Goal: Task Accomplishment & Management: Complete application form

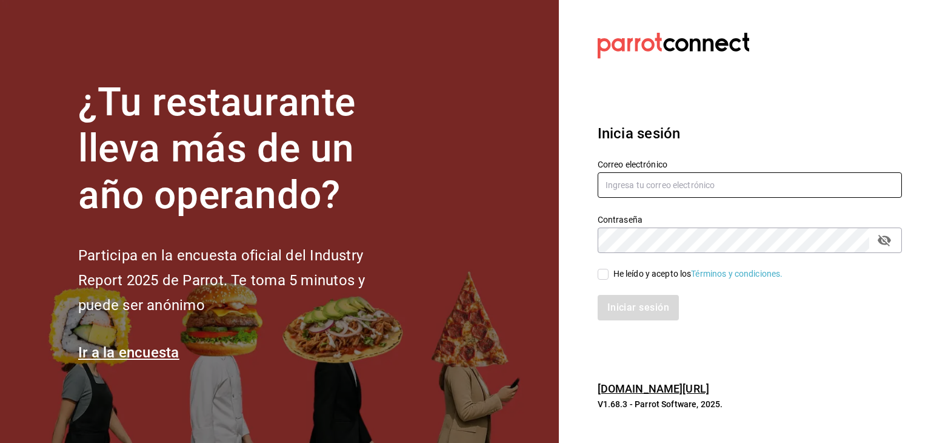
click at [684, 195] on input "text" at bounding box center [750, 184] width 304 height 25
type input "[PERSON_NAME][EMAIL_ADDRESS][DOMAIN_NAME]"
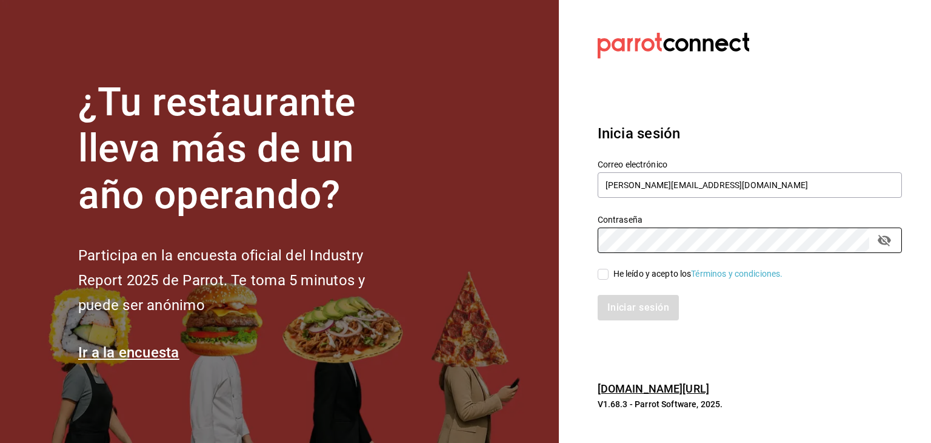
click at [631, 307] on div "Iniciar sesión" at bounding box center [750, 307] width 304 height 25
click at [718, 314] on div "Iniciar sesión" at bounding box center [750, 307] width 304 height 25
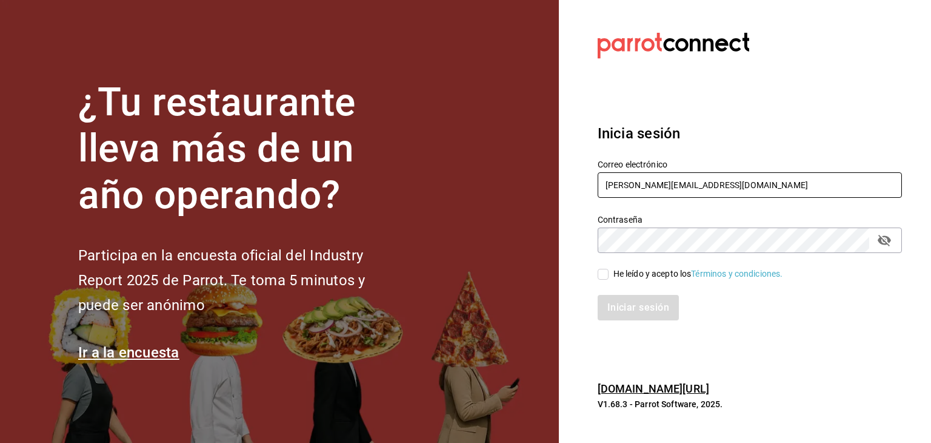
click at [761, 186] on input "[PERSON_NAME][EMAIL_ADDRESS][DOMAIN_NAME]" at bounding box center [750, 184] width 304 height 25
click at [877, 238] on icon "passwordField" at bounding box center [884, 240] width 15 height 15
click at [819, 319] on div "Iniciar sesión" at bounding box center [750, 307] width 304 height 25
click at [609, 274] on span "He leído y acepto los Términos y condiciones." at bounding box center [696, 273] width 175 height 13
click at [609, 274] on input "He leído y acepto los Términos y condiciones." at bounding box center [603, 274] width 11 height 11
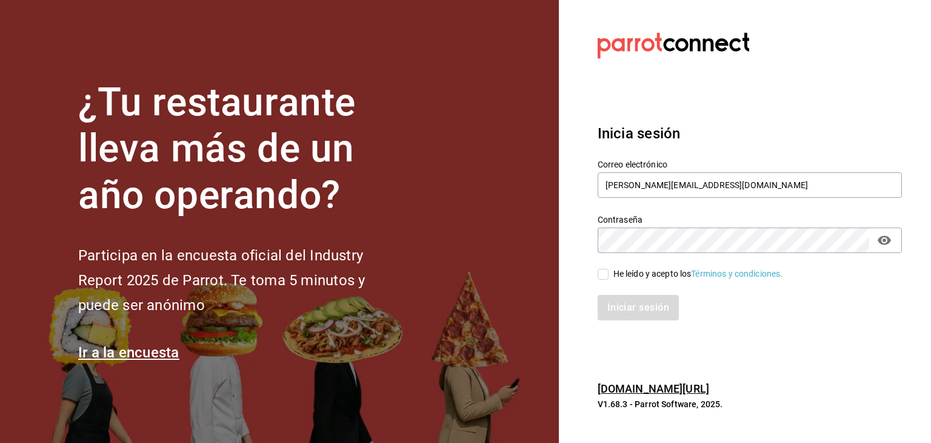
checkbox input "true"
click at [623, 307] on button "Iniciar sesión" at bounding box center [639, 307] width 82 height 25
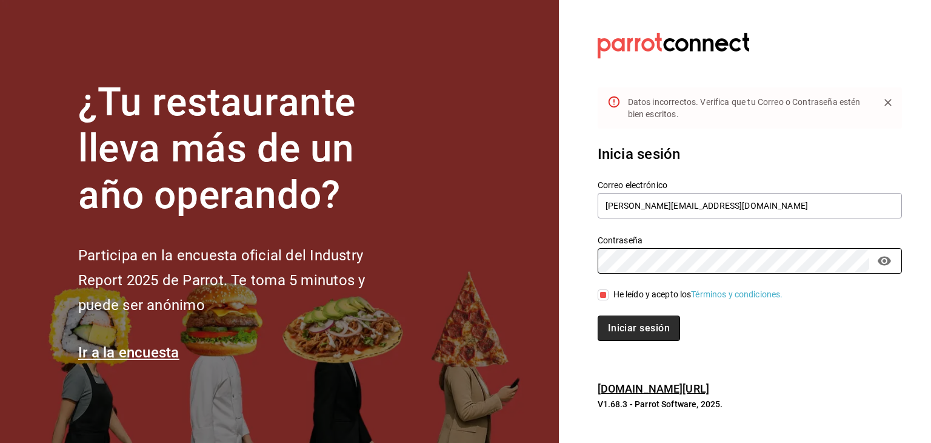
click at [645, 331] on button "Iniciar sesión" at bounding box center [639, 327] width 82 height 25
click at [646, 321] on button "Iniciar sesión" at bounding box center [639, 327] width 82 height 25
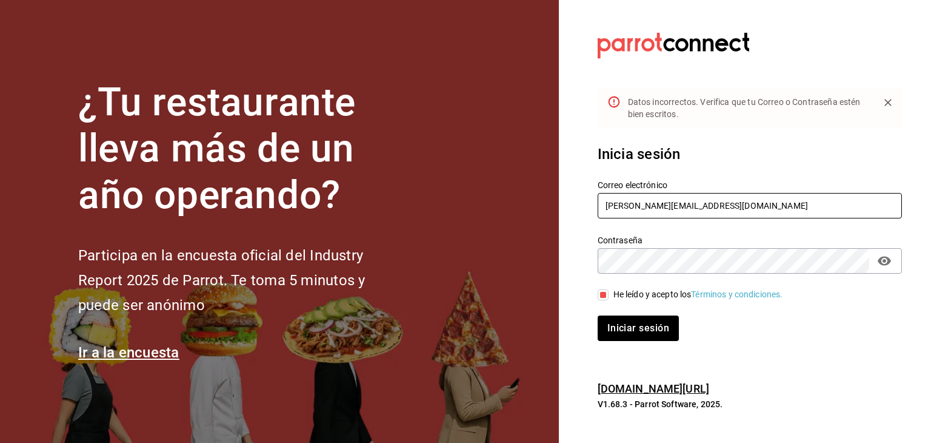
drag, startPoint x: 648, startPoint y: 205, endPoint x: 725, endPoint y: 207, distance: 77.0
click at [725, 207] on input "[PERSON_NAME][EMAIL_ADDRESS][DOMAIN_NAME]" at bounding box center [750, 205] width 304 height 25
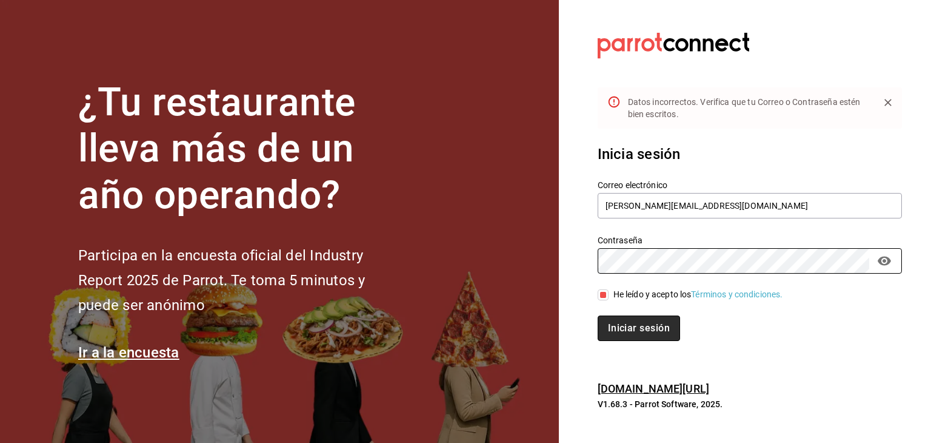
click at [648, 333] on button "Iniciar sesión" at bounding box center [639, 327] width 82 height 25
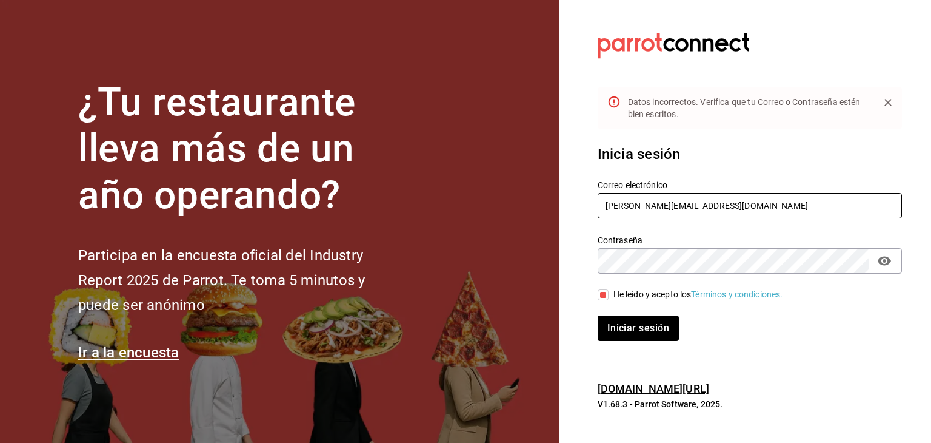
click at [772, 202] on input "[PERSON_NAME][EMAIL_ADDRESS][DOMAIN_NAME]" at bounding box center [750, 205] width 304 height 25
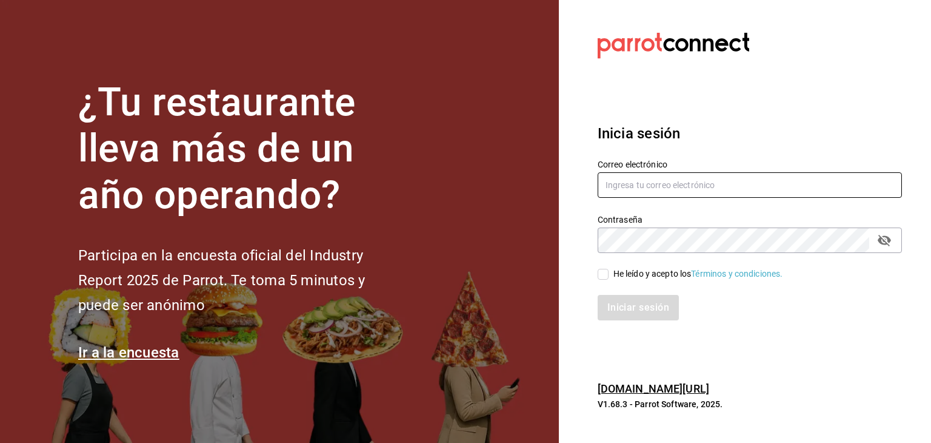
click at [718, 180] on input "text" at bounding box center [750, 184] width 304 height 25
type input "[PERSON_NAME][EMAIL_ADDRESS][DOMAIN_NAME]"
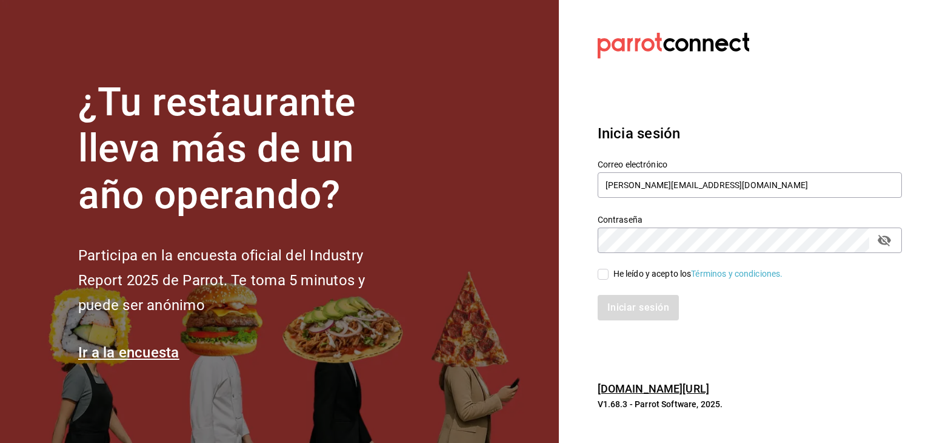
click at [607, 273] on input "He leído y acepto los Términos y condiciones." at bounding box center [603, 274] width 11 height 11
checkbox input "true"
click at [618, 312] on button "Iniciar sesión" at bounding box center [639, 307] width 82 height 25
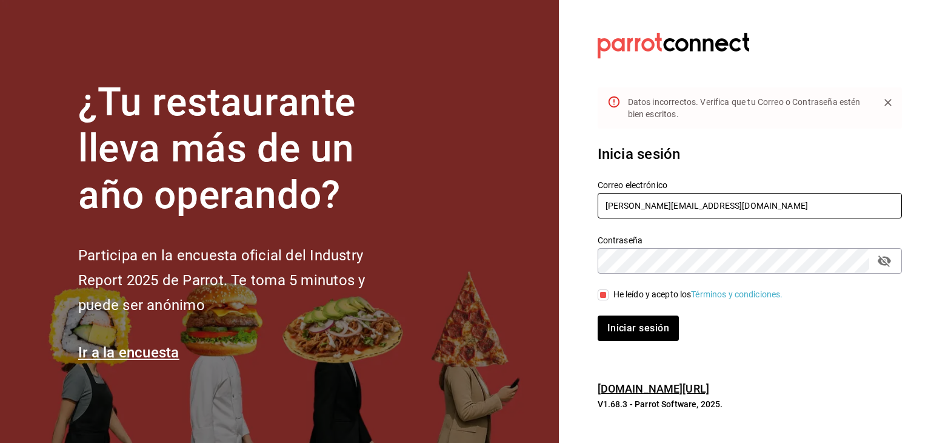
drag, startPoint x: 754, startPoint y: 199, endPoint x: 495, endPoint y: 223, distance: 260.0
click at [496, 223] on div "¿Tu restaurante lleva más de un año operando? Participa en la encuesta oficial …" at bounding box center [465, 221] width 931 height 443
click at [892, 261] on button "passwordField" at bounding box center [884, 260] width 21 height 21
